Goal: Task Accomplishment & Management: Use online tool/utility

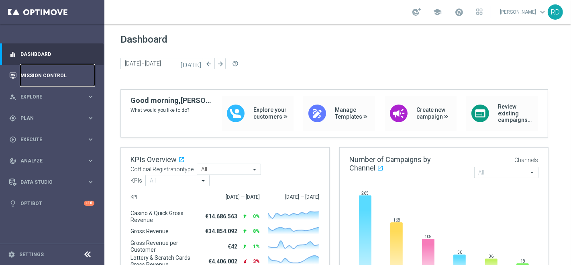
click at [37, 73] on link "Mission Control" at bounding box center [57, 75] width 74 height 21
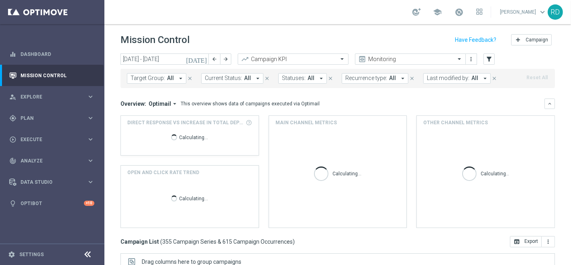
click at [205, 58] on icon "[DATE]" at bounding box center [197, 58] width 22 height 7
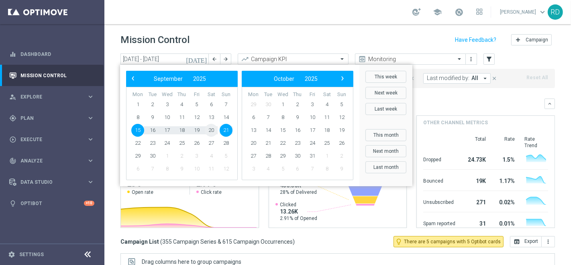
click at [211, 131] on span "20" at bounding box center [211, 130] width 13 height 13
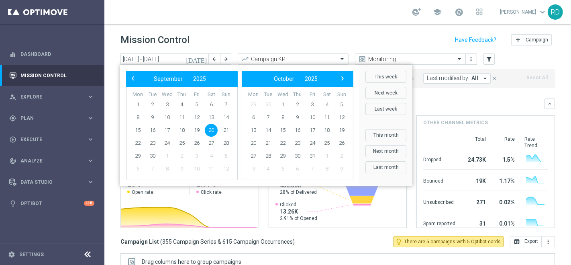
click at [211, 131] on span "20" at bounding box center [211, 130] width 13 height 13
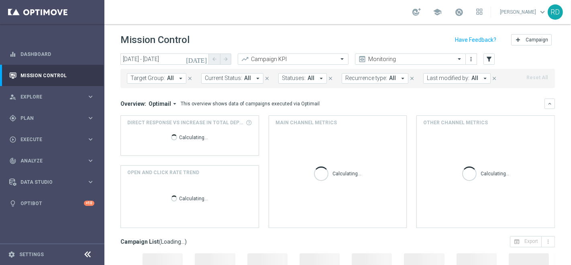
type input "[DATE] - [DATE]"
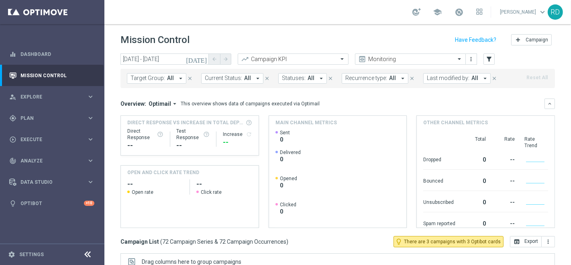
click at [437, 78] on span "Last modified by:" at bounding box center [448, 78] width 43 height 7
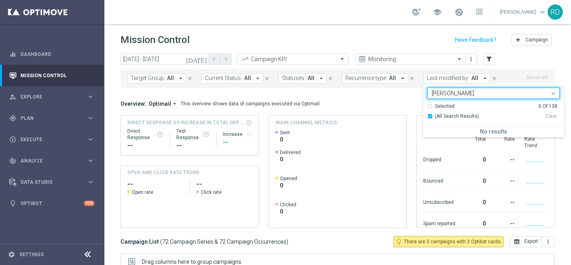
click at [432, 91] on input "[PERSON_NAME]" at bounding box center [491, 93] width 118 height 7
click at [449, 128] on div "[PERSON_NAME]" at bounding box center [493, 132] width 133 height 13
type input "de an"
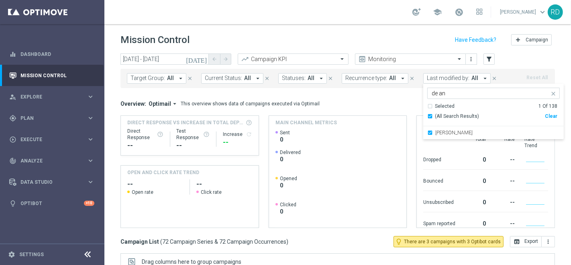
click at [373, 92] on mini-dashboard "Overview: Optimail arrow_drop_down This overview shows data of campaigns execut…" at bounding box center [337, 162] width 434 height 148
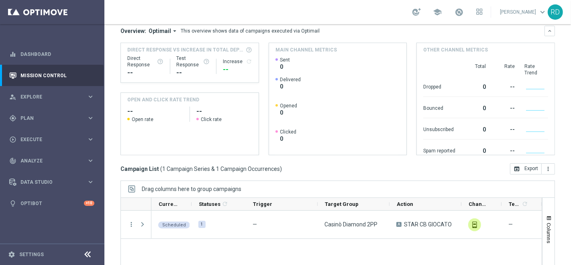
scroll to position [134, 0]
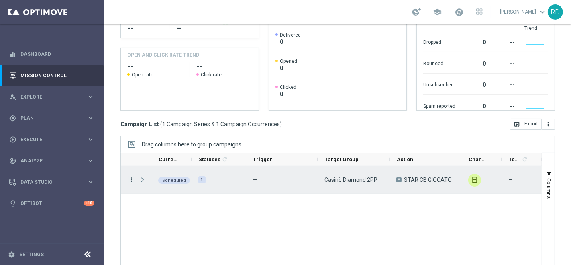
click at [132, 178] on icon "more_vert" at bounding box center [131, 179] width 7 height 7
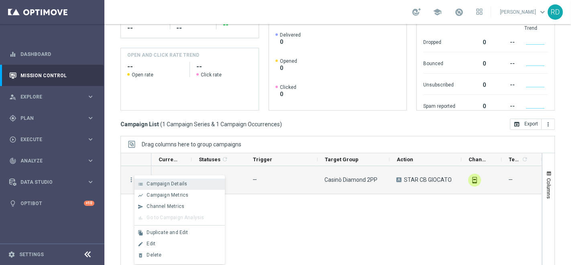
click at [162, 185] on span "Campaign Details" at bounding box center [167, 184] width 41 height 6
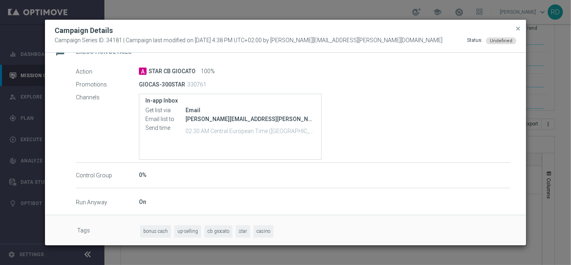
scroll to position [155, 0]
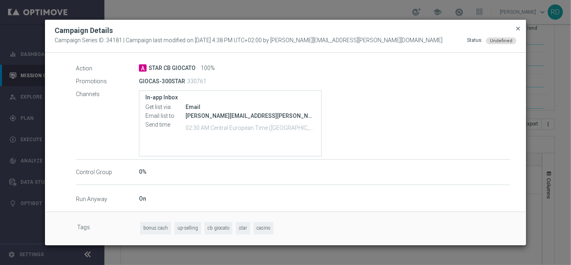
click at [518, 28] on span "close" at bounding box center [518, 28] width 6 height 6
